Goal: Contribute content

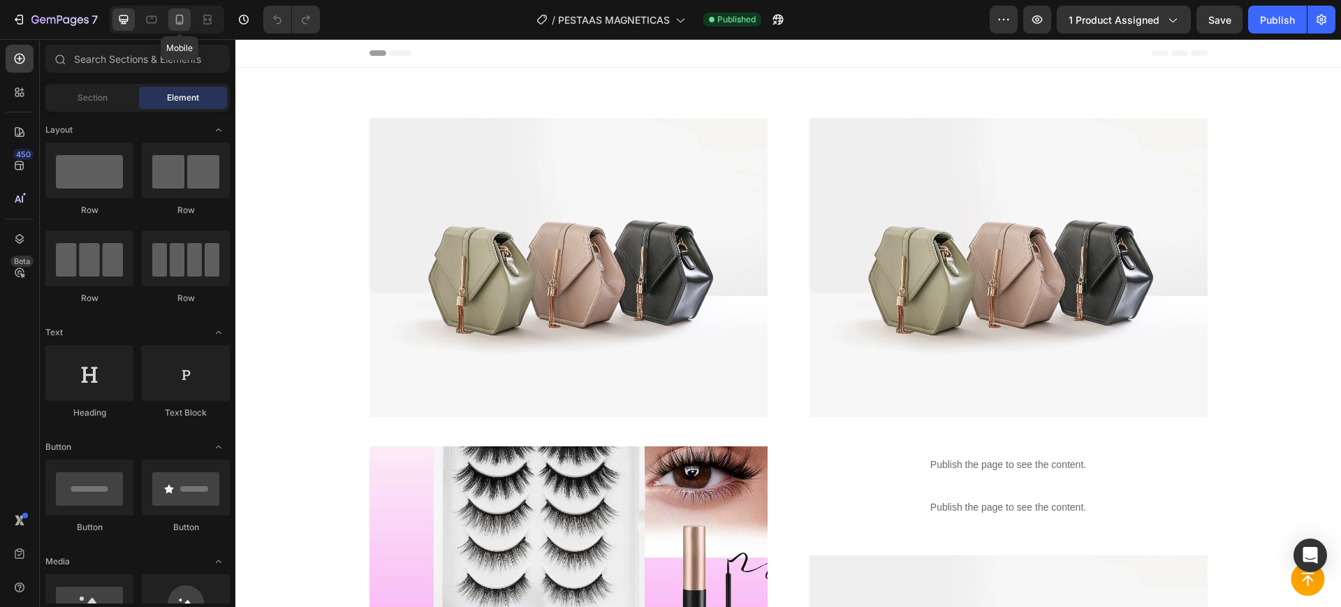
click at [175, 13] on icon at bounding box center [180, 20] width 14 height 14
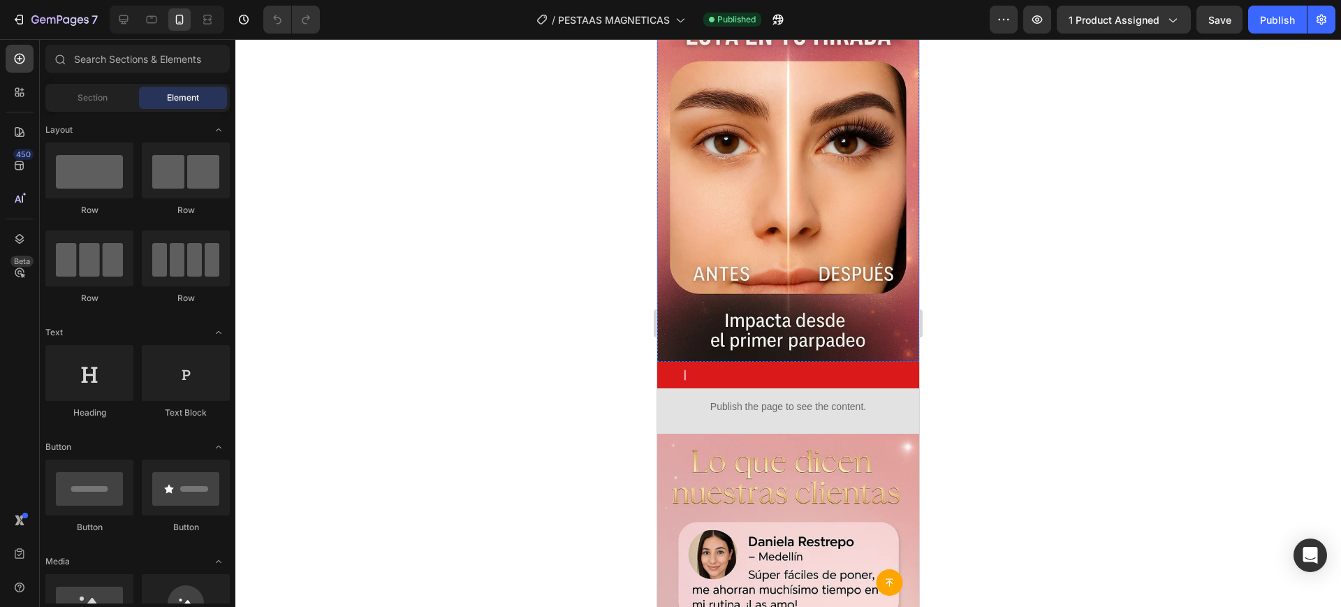
scroll to position [2277, 0]
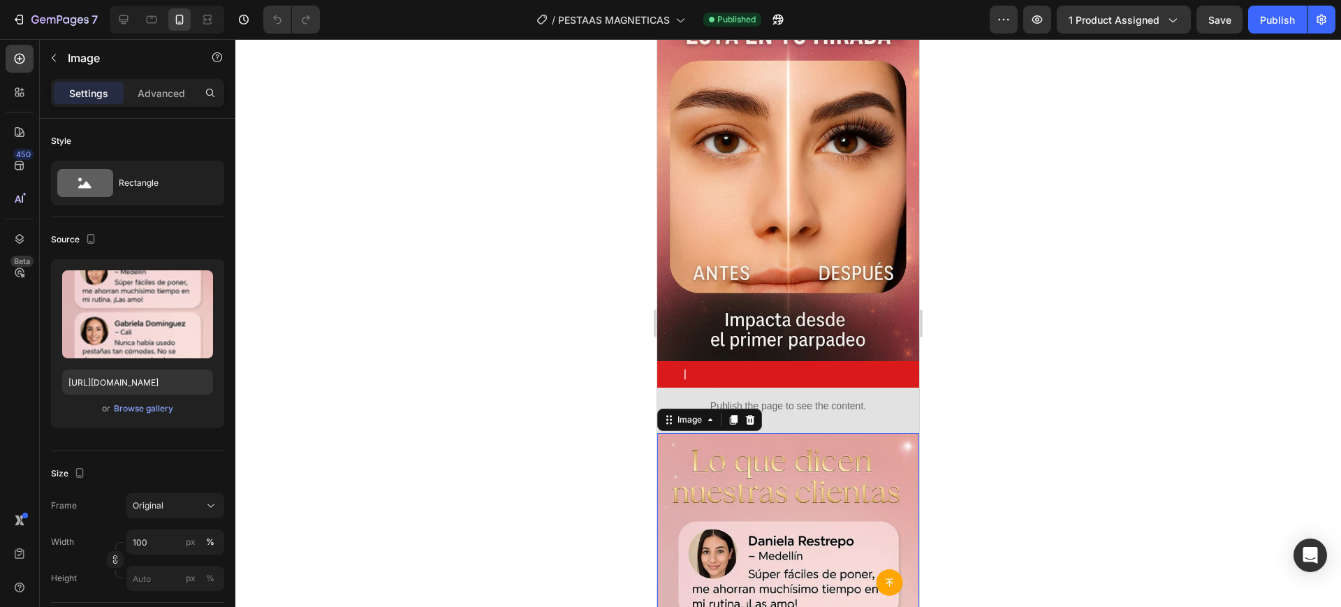
click at [740, 411] on div at bounding box center [733, 419] width 17 height 17
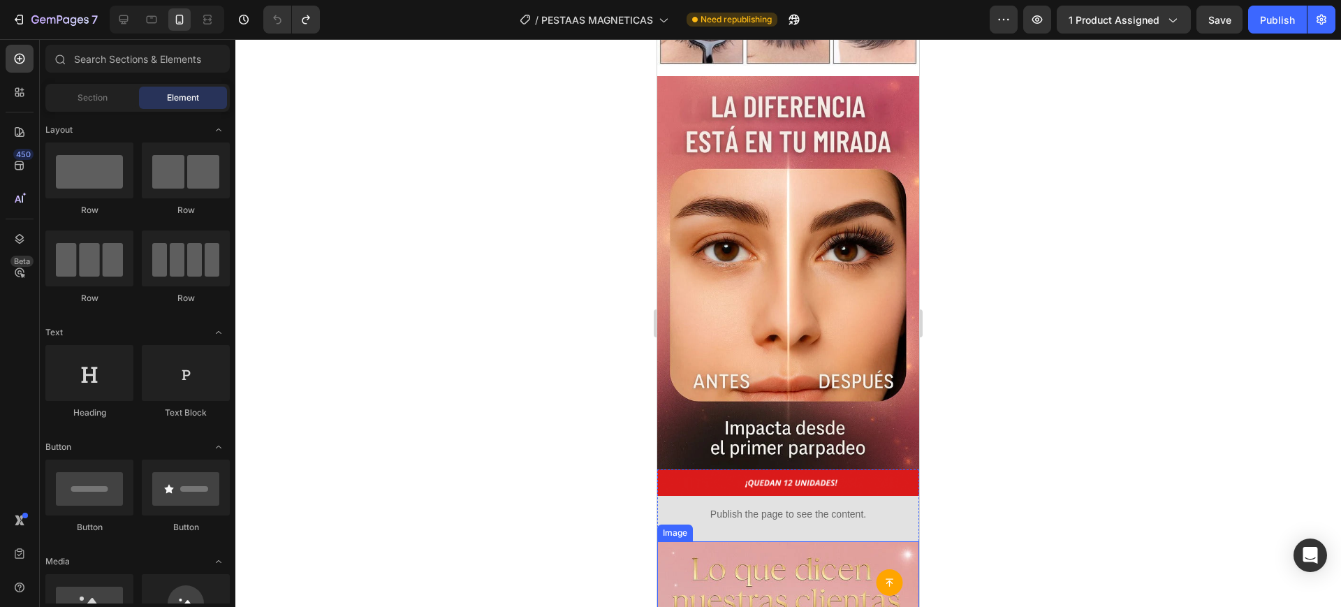
scroll to position [2025, 0]
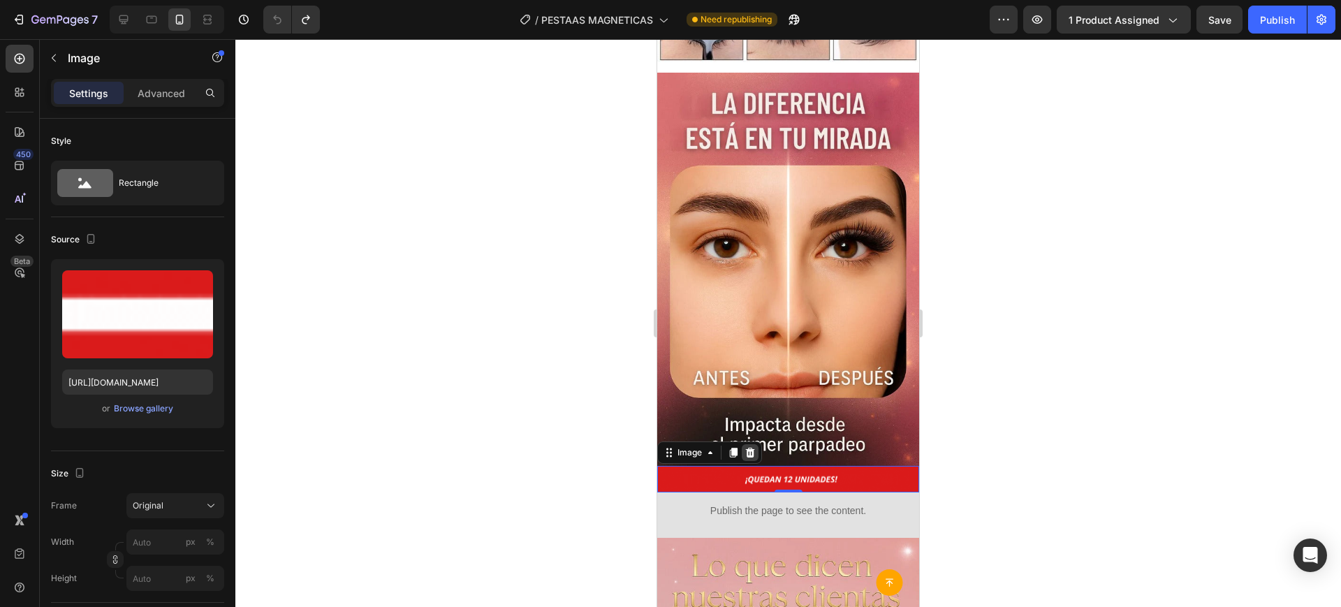
click at [751, 447] on icon at bounding box center [749, 452] width 11 height 11
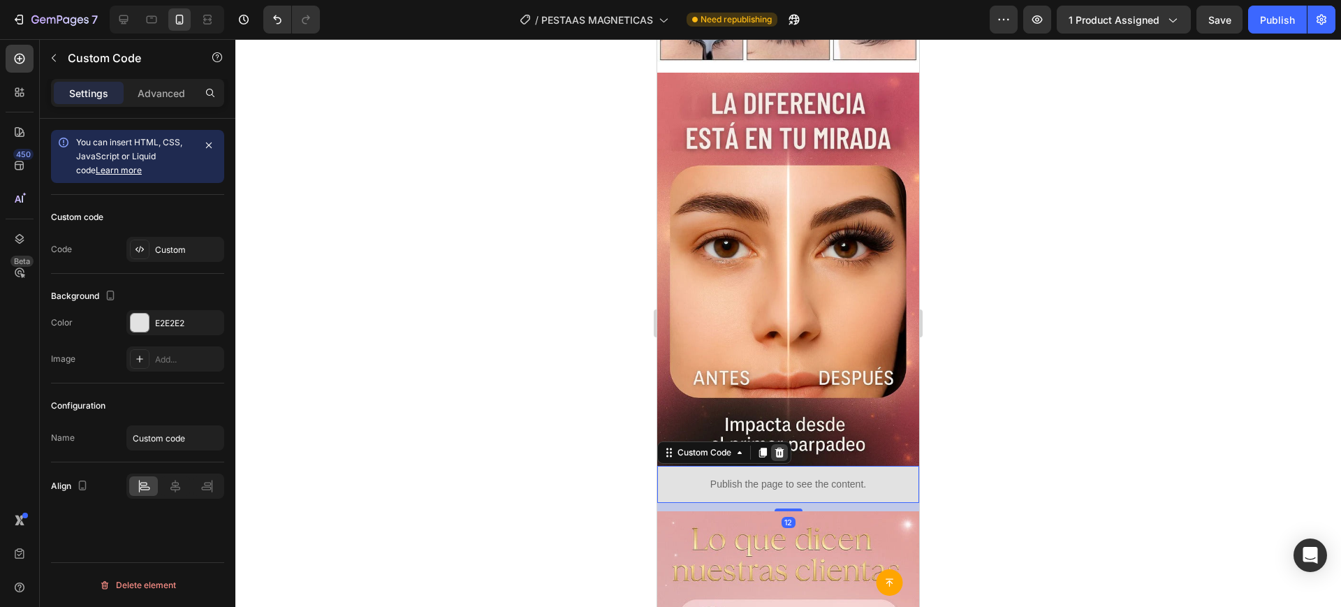
click at [781, 448] on icon at bounding box center [779, 453] width 9 height 10
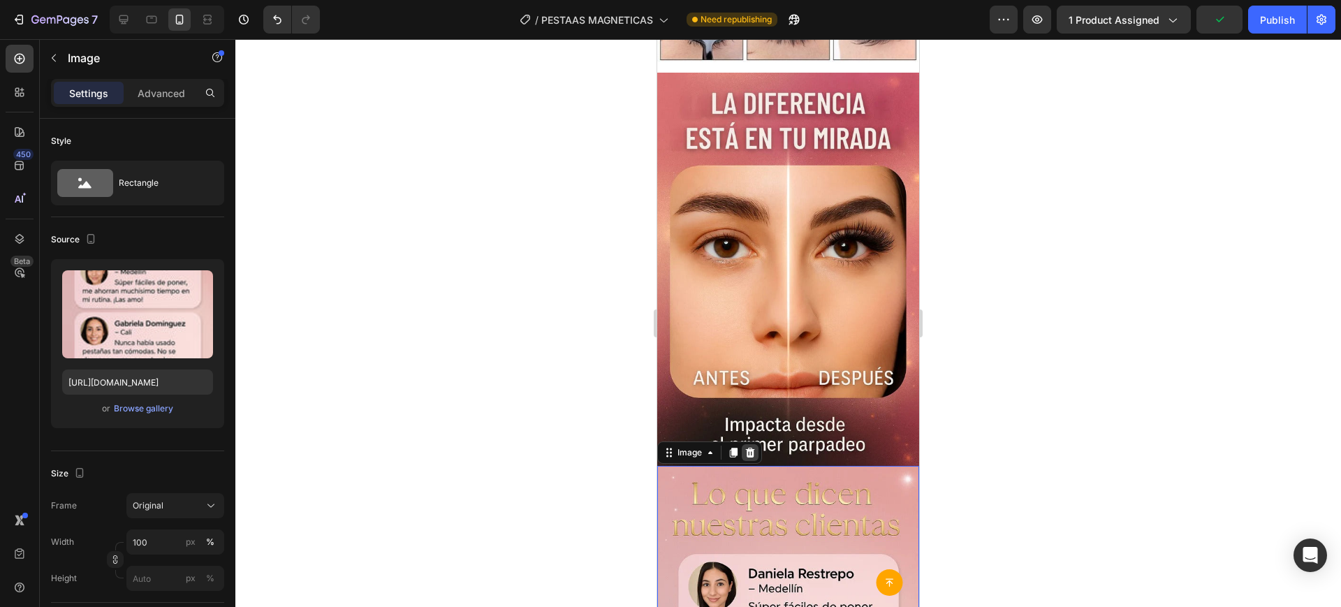
click at [756, 444] on div at bounding box center [750, 452] width 17 height 17
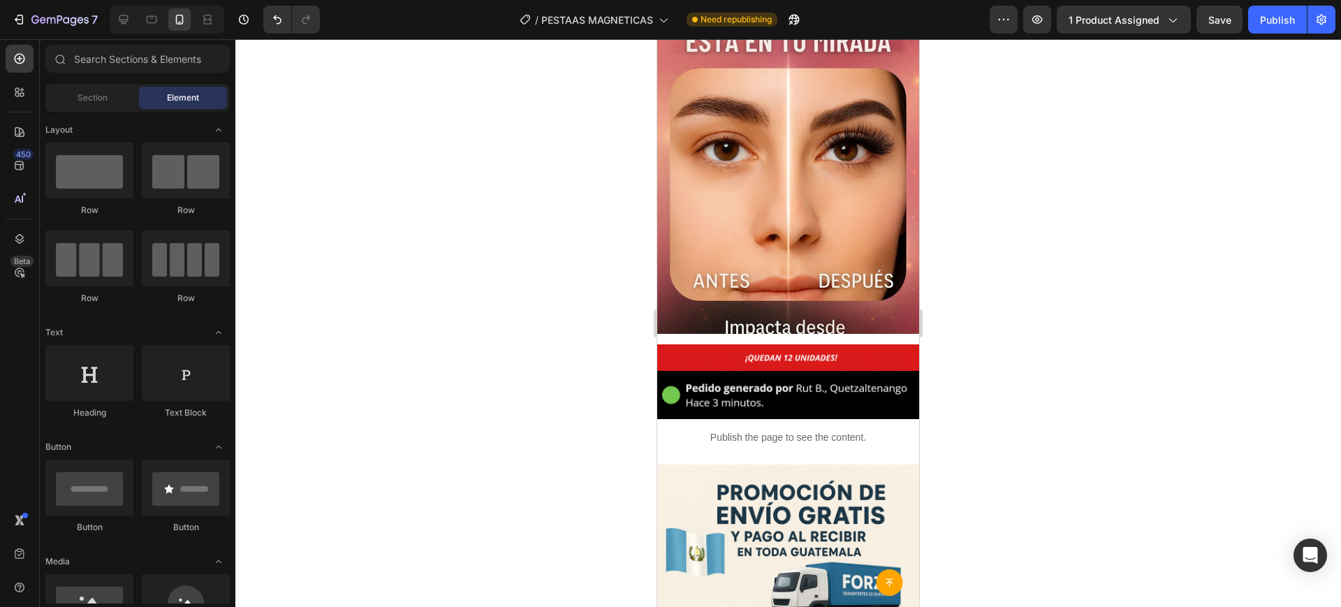
scroll to position [2119, 0]
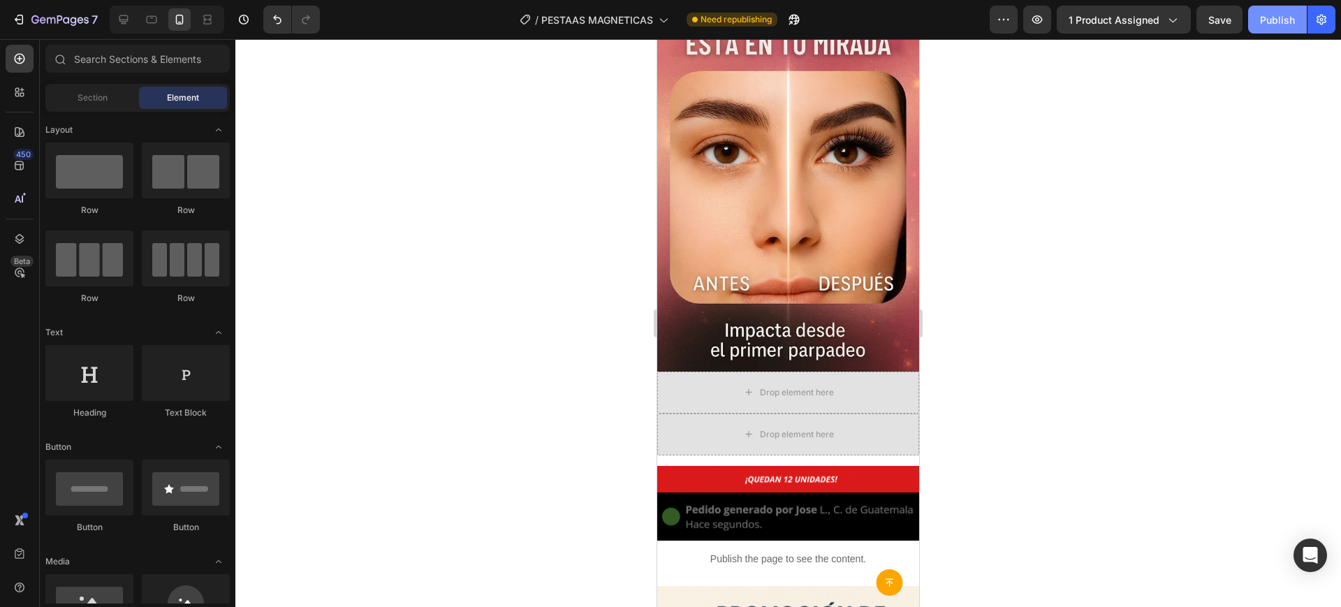
click at [1256, 13] on button "Publish" at bounding box center [1277, 20] width 59 height 28
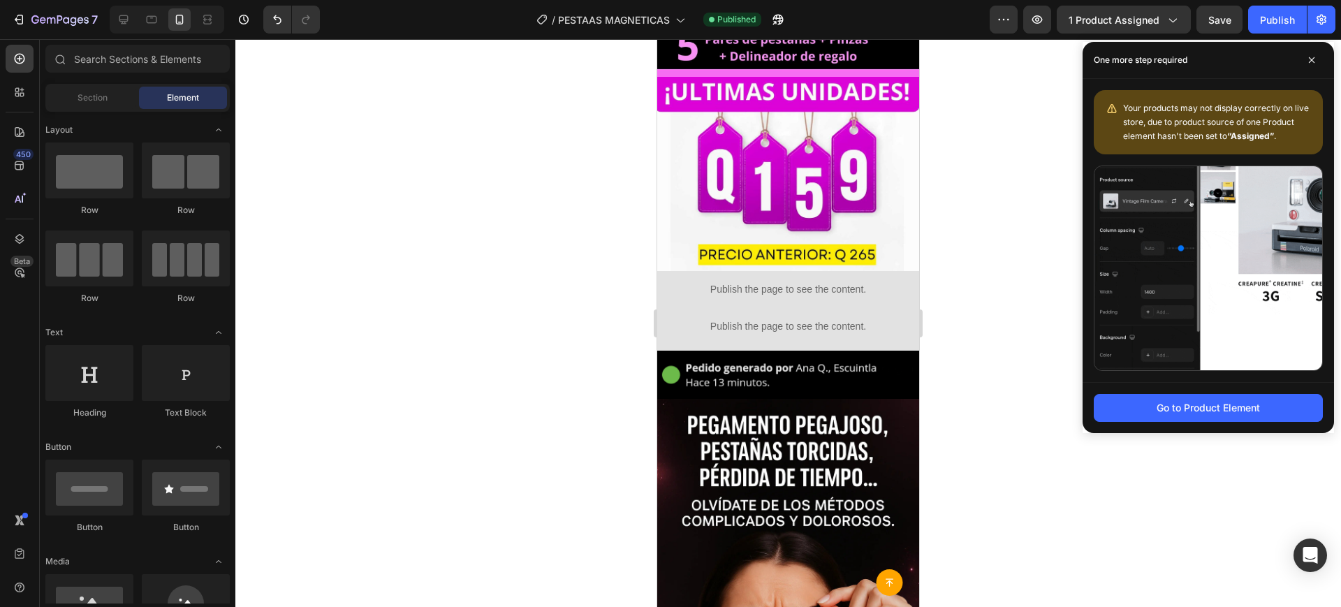
scroll to position [446, 0]
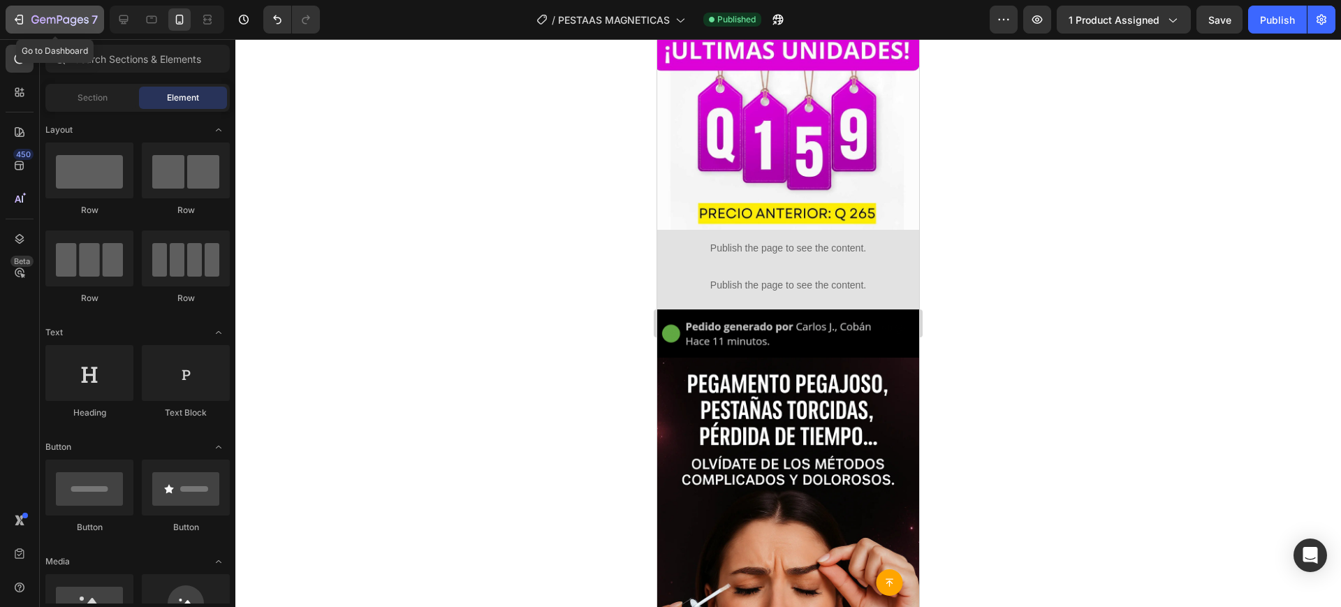
click at [87, 15] on icon "button" at bounding box center [59, 21] width 57 height 12
